Goal: Information Seeking & Learning: Learn about a topic

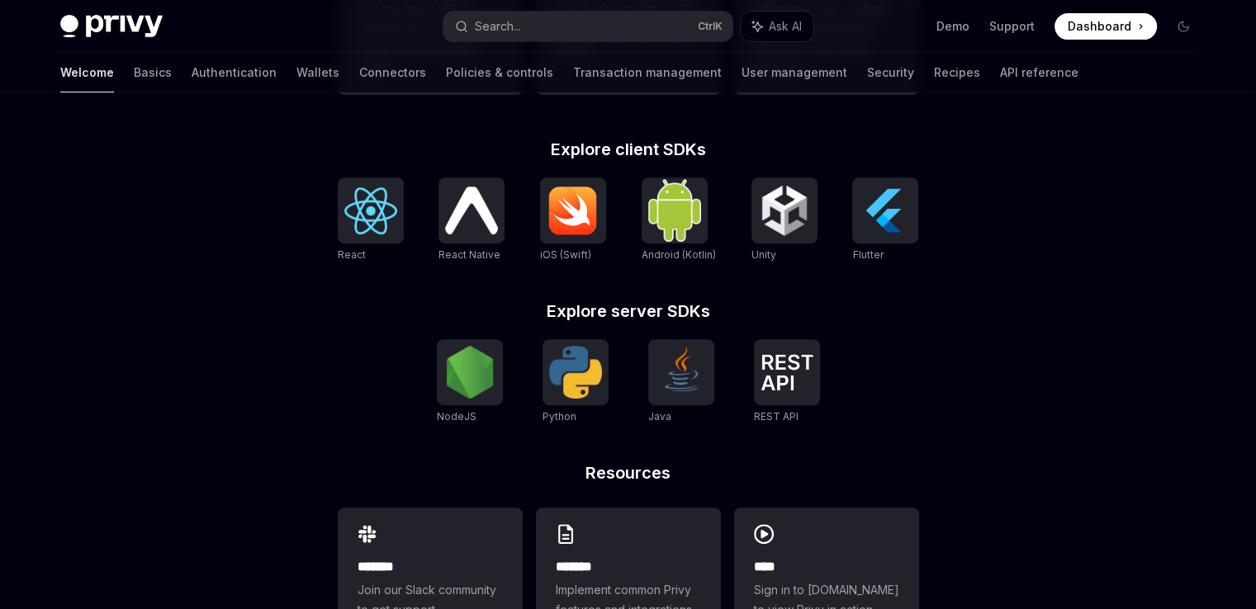
scroll to position [637, 0]
click at [347, 210] on img at bounding box center [370, 210] width 53 height 47
click at [371, 215] on img at bounding box center [370, 210] width 53 height 47
type textarea "*"
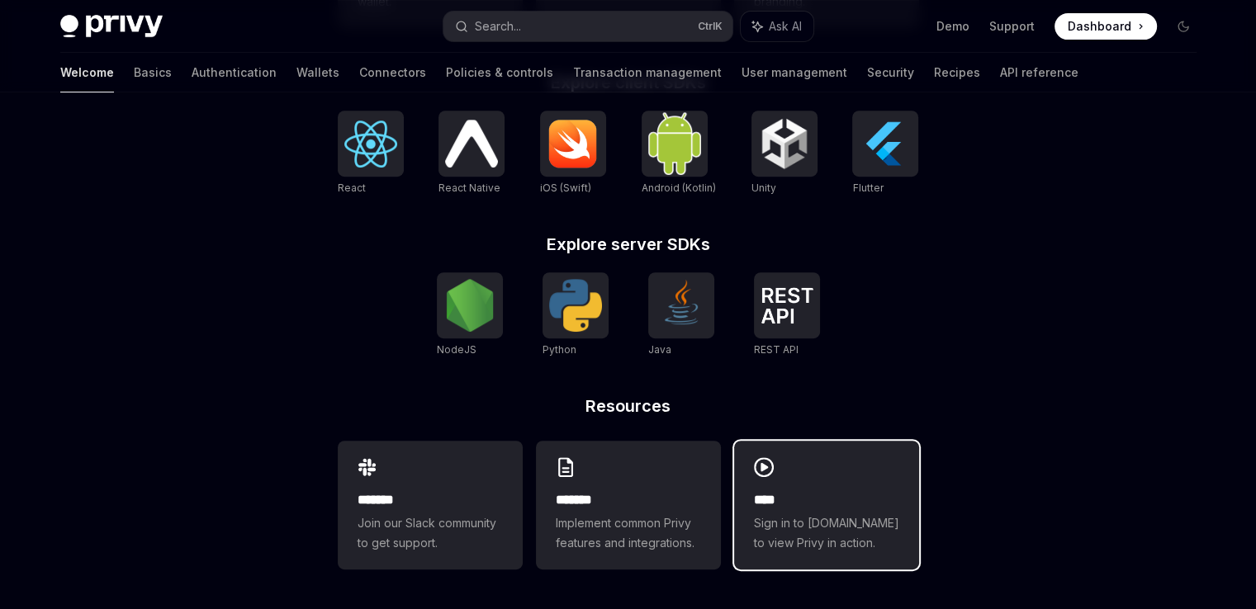
click at [787, 513] on span "Sign in to demo.privy.io to view Privy in action." at bounding box center [826, 533] width 145 height 40
click at [839, 476] on div "**** Sign in to demo.privy.io to view Privy in action." at bounding box center [826, 505] width 185 height 129
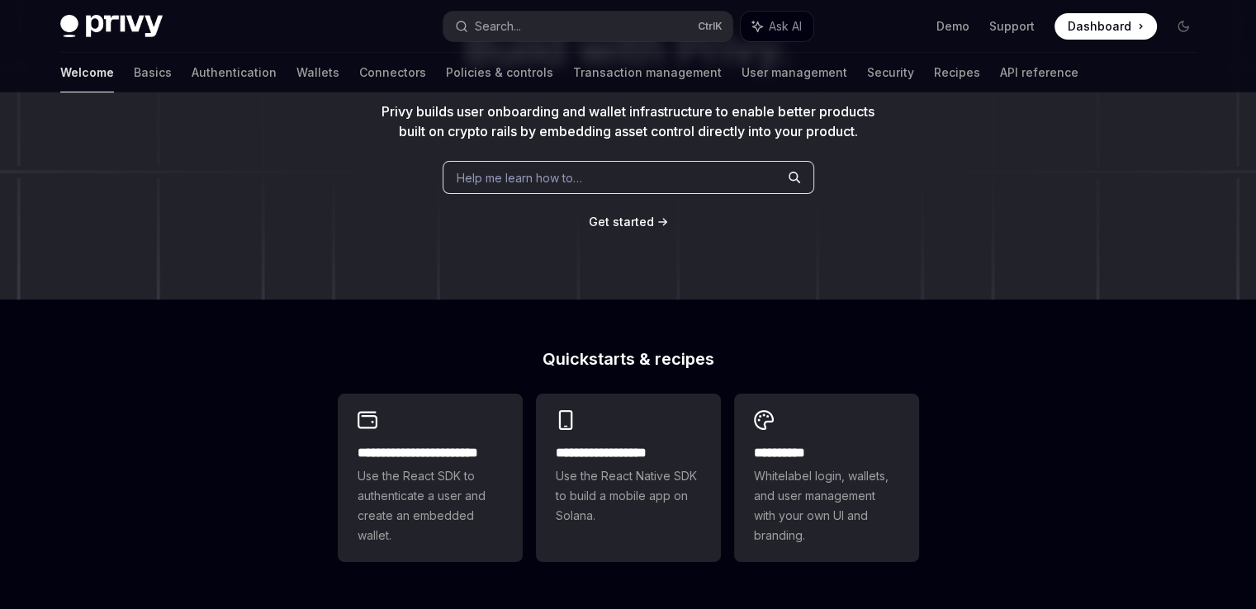
scroll to position [0, 0]
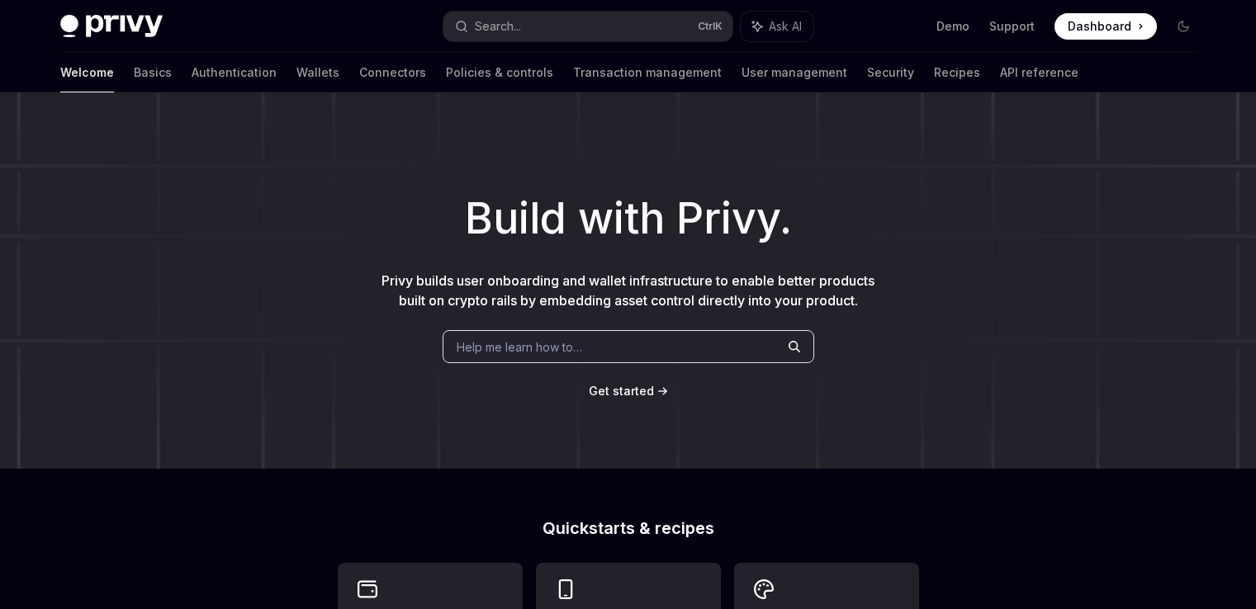
scroll to position [637, 0]
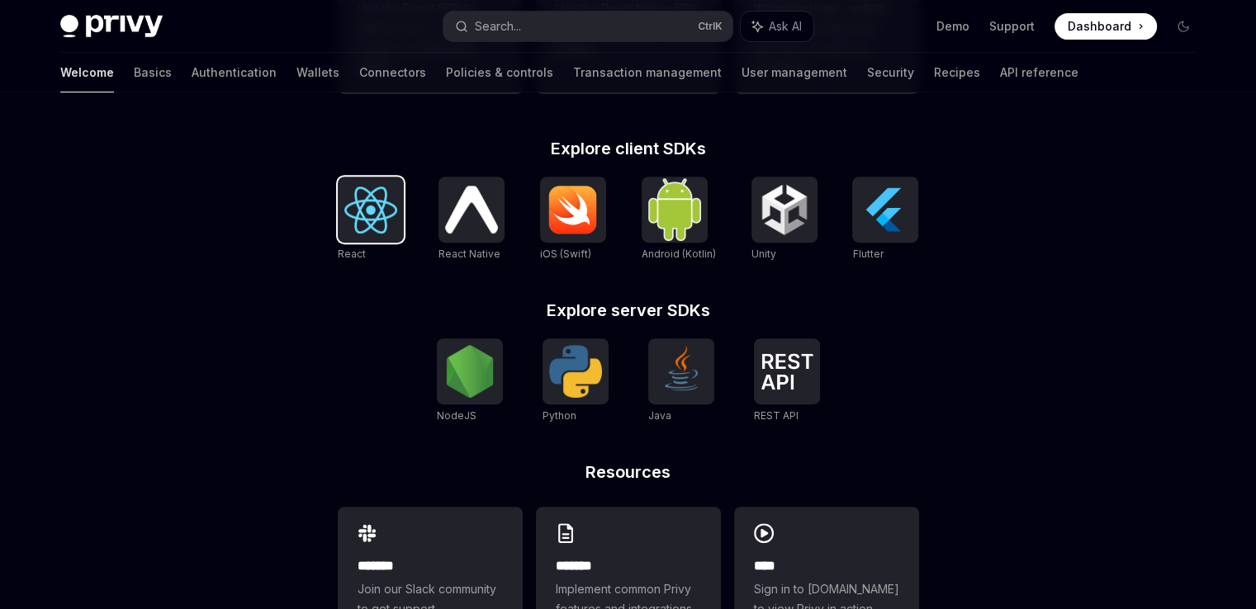
click at [382, 195] on img at bounding box center [370, 210] width 53 height 47
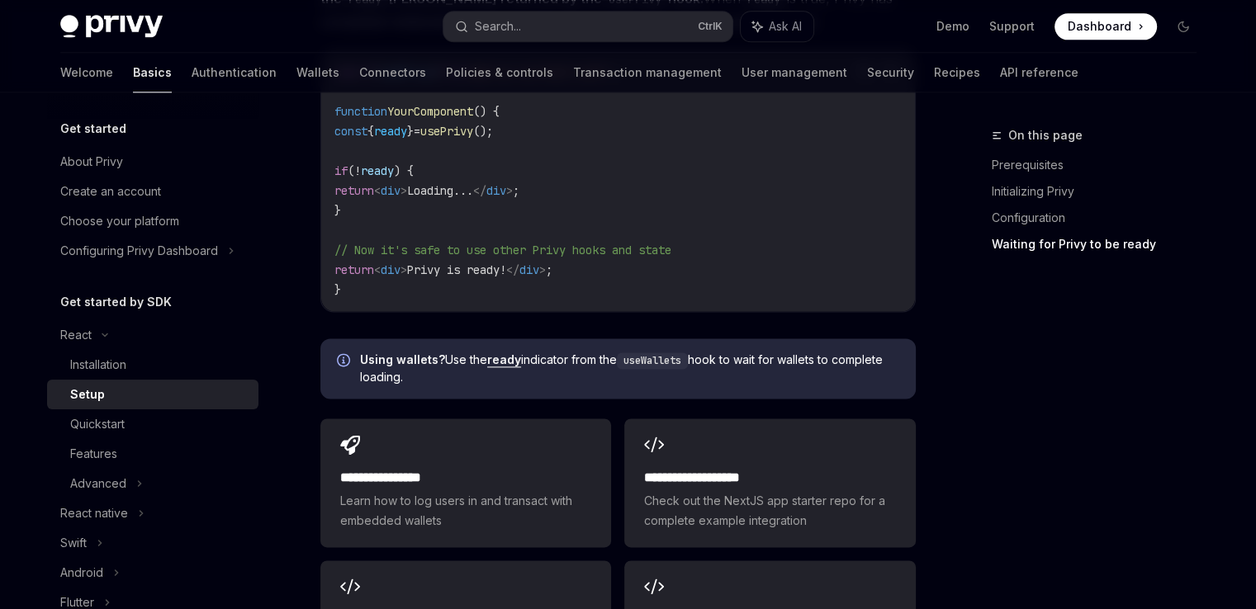
scroll to position [2054, 0]
click at [512, 354] on link "ready" at bounding box center [504, 361] width 34 height 15
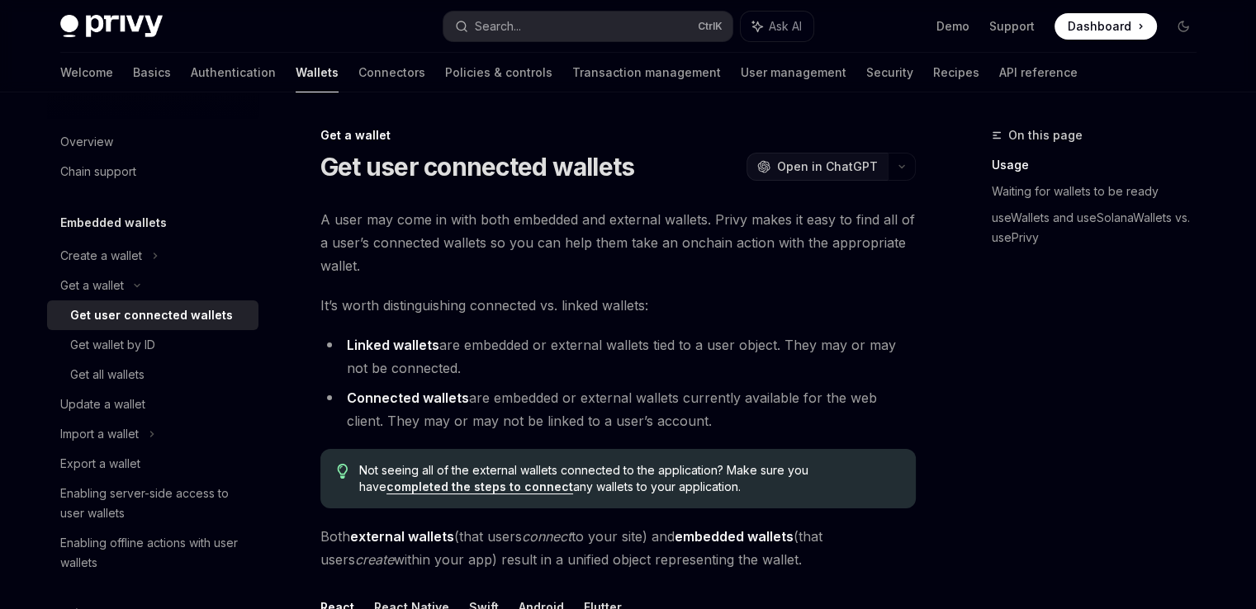
click at [859, 166] on span "Open in ChatGPT" at bounding box center [827, 166] width 101 height 17
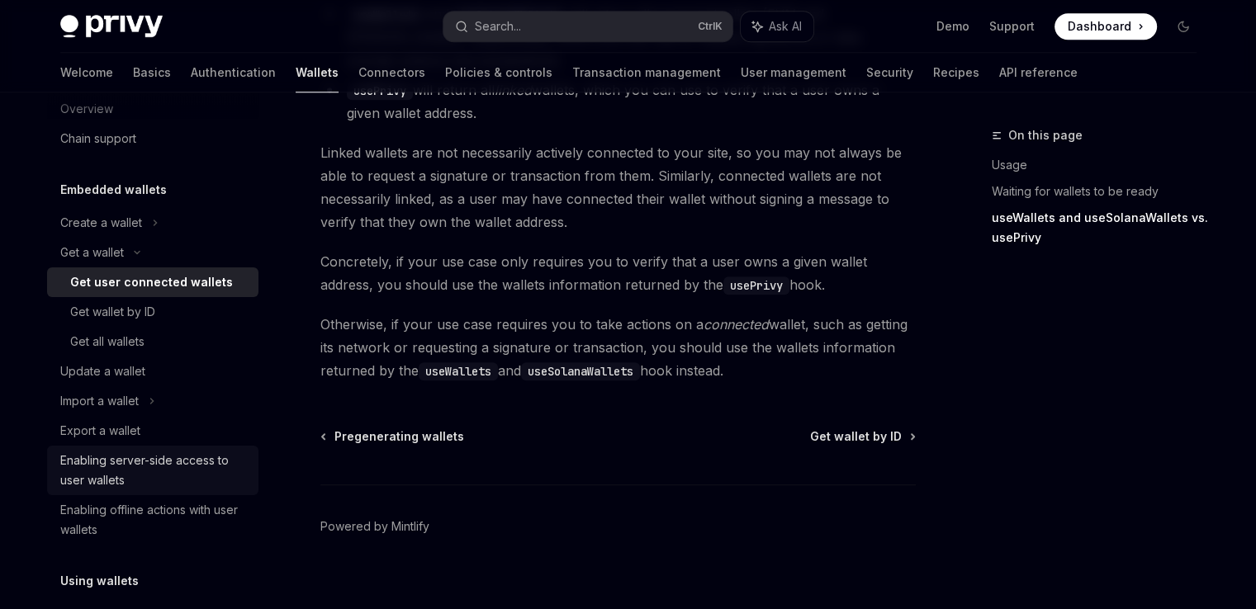
scroll to position [33, 0]
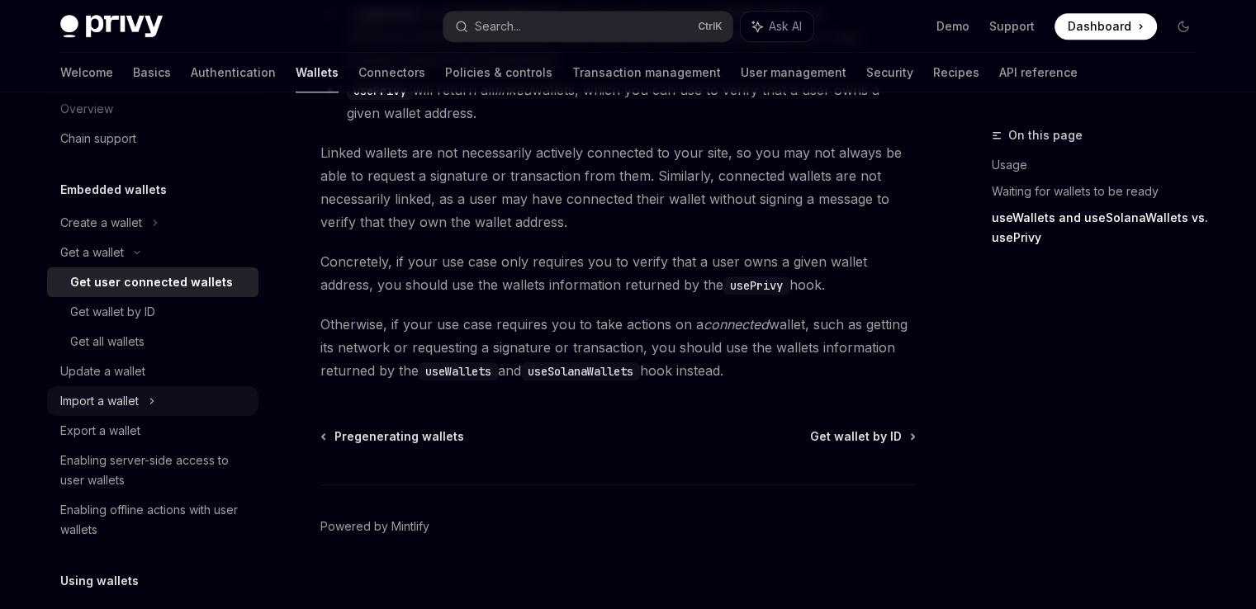
click at [138, 401] on div "Import a wallet" at bounding box center [99, 401] width 78 height 20
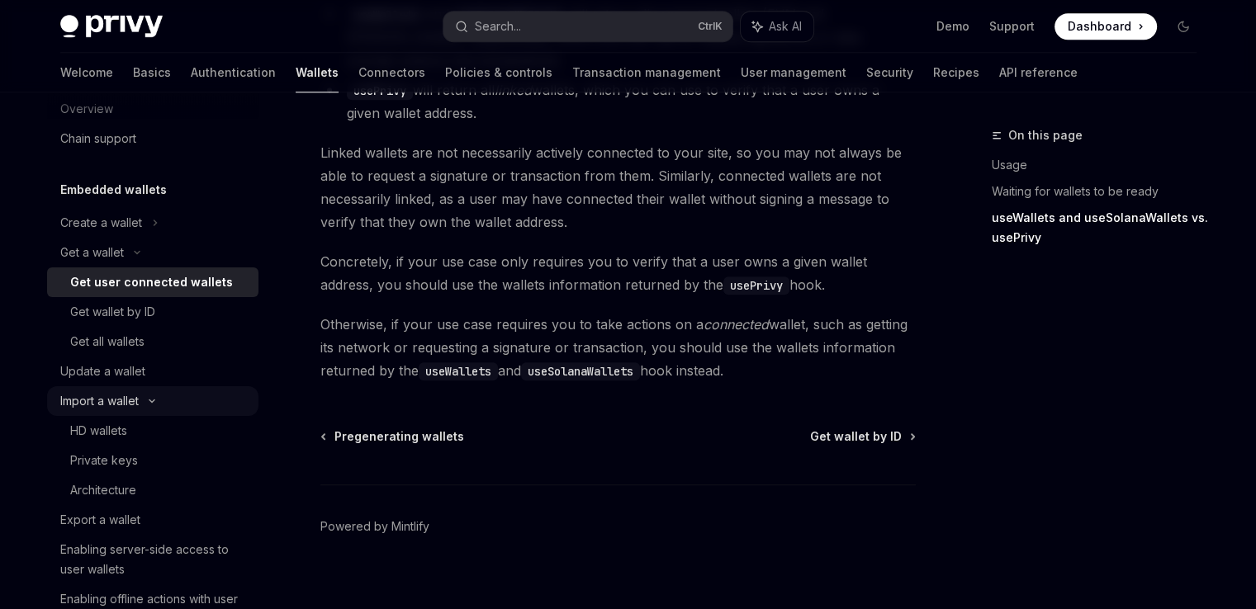
type textarea "*"
